Goal: Task Accomplishment & Management: Use online tool/utility

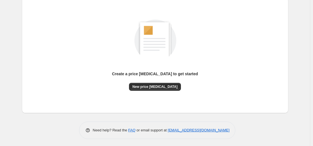
scroll to position [64, 0]
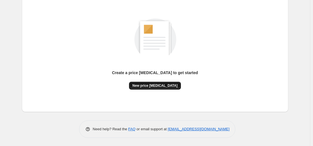
click at [167, 83] on button "New price [MEDICAL_DATA]" at bounding box center [155, 86] width 52 height 8
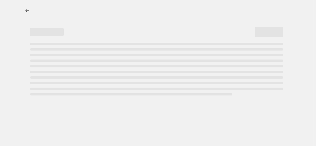
select select "percentage"
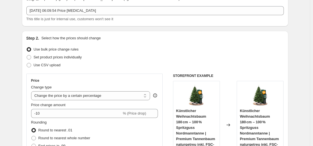
scroll to position [56, 0]
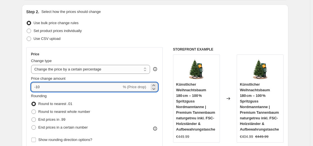
click at [84, 90] on input "-10" at bounding box center [76, 87] width 91 height 9
type input "-1"
type input "-35"
click at [136, 35] on div "Use CSV upload" at bounding box center [155, 39] width 258 height 8
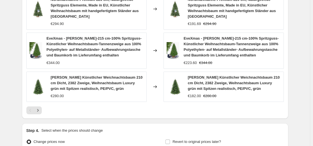
scroll to position [421, 0]
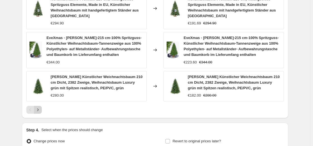
click at [38, 110] on icon "Next" at bounding box center [38, 110] width 6 height 6
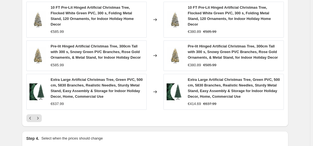
scroll to position [416, 0]
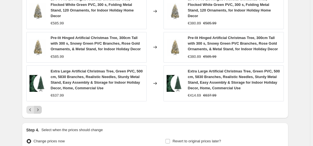
click at [40, 107] on icon "Next" at bounding box center [38, 110] width 6 height 6
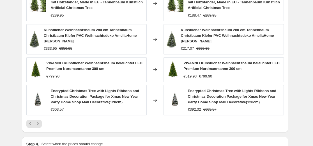
scroll to position [387, 0]
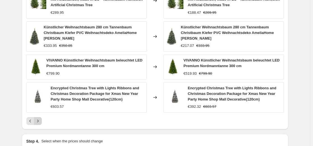
click at [41, 122] on icon "Next" at bounding box center [38, 121] width 6 height 6
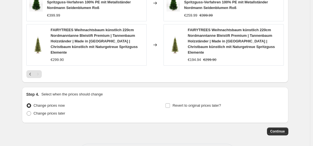
scroll to position [481, 0]
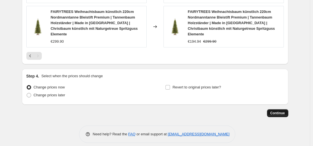
click at [279, 111] on span "Continue" at bounding box center [278, 113] width 15 height 4
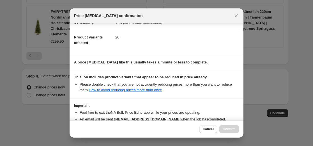
scroll to position [90, 0]
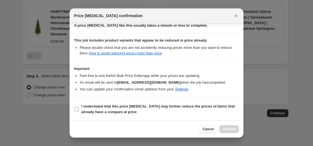
click at [191, 104] on b "I understand that this price [MEDICAL_DATA] may further reduce the prices of it…" at bounding box center [158, 109] width 154 height 10
click at [79, 107] on input "I understand that this price [MEDICAL_DATA] may further reduce the prices of it…" at bounding box center [76, 109] width 4 height 4
checkbox input "true"
click at [232, 128] on span "Confirm" at bounding box center [229, 129] width 13 height 4
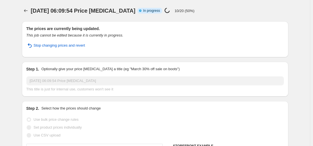
select select "percentage"
